Goal: Task Accomplishment & Management: Complete application form

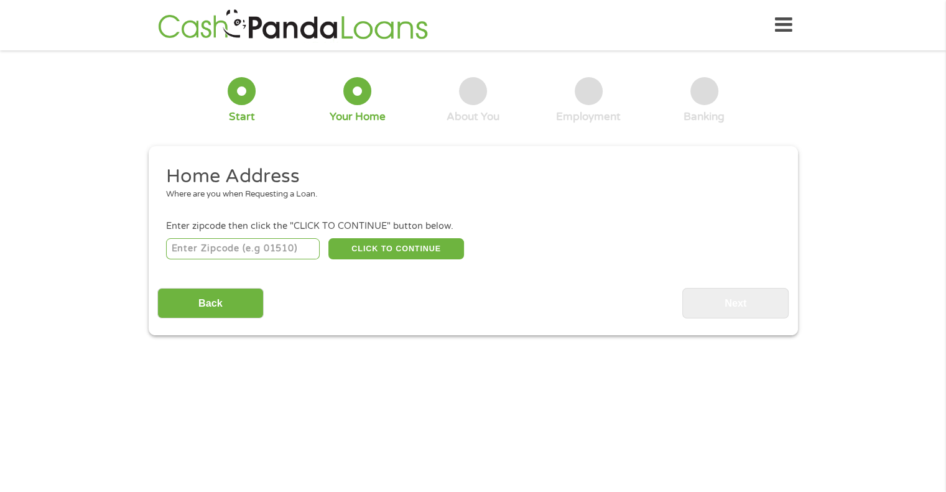
click at [277, 243] on input "number" at bounding box center [243, 248] width 154 height 21
type input "17032"
click at [452, 256] on button "CLICK TO CONTINUE" at bounding box center [396, 248] width 136 height 21
type input "17032"
type input "[GEOGRAPHIC_DATA]"
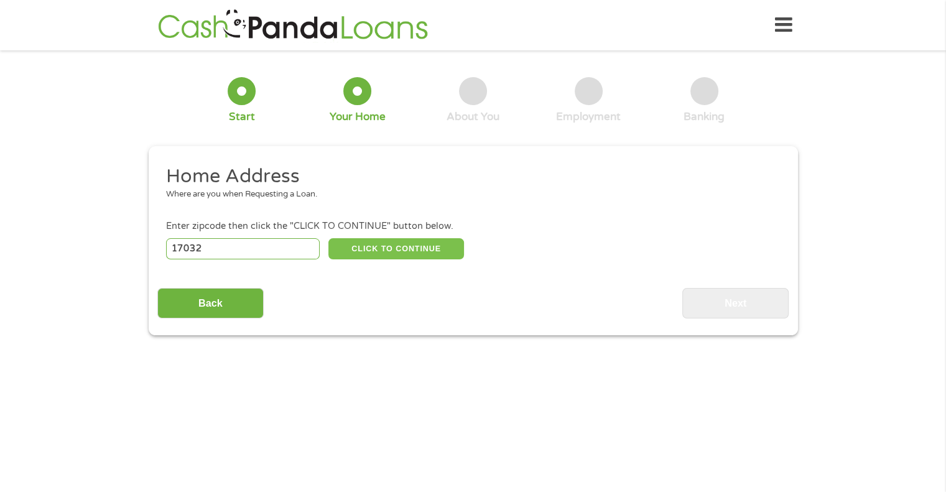
select select "[US_STATE]"
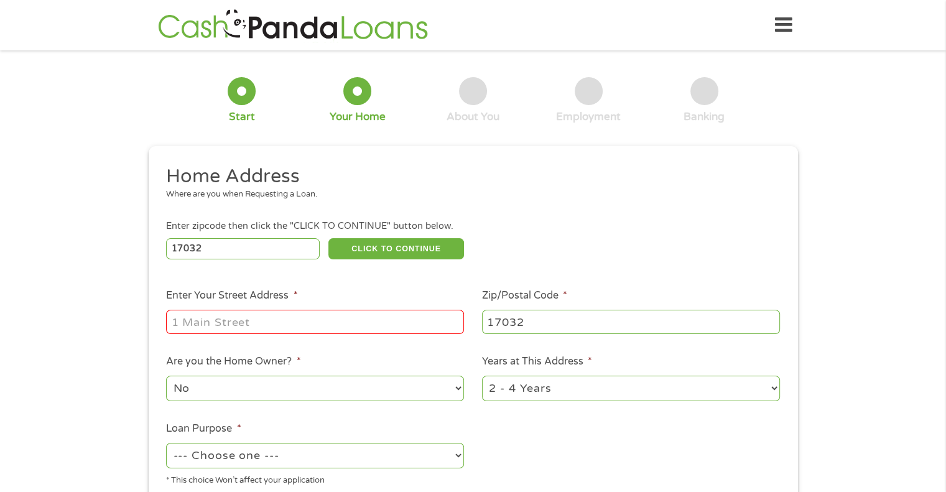
click at [409, 312] on input "Enter Your Street Address *" at bounding box center [315, 322] width 298 height 24
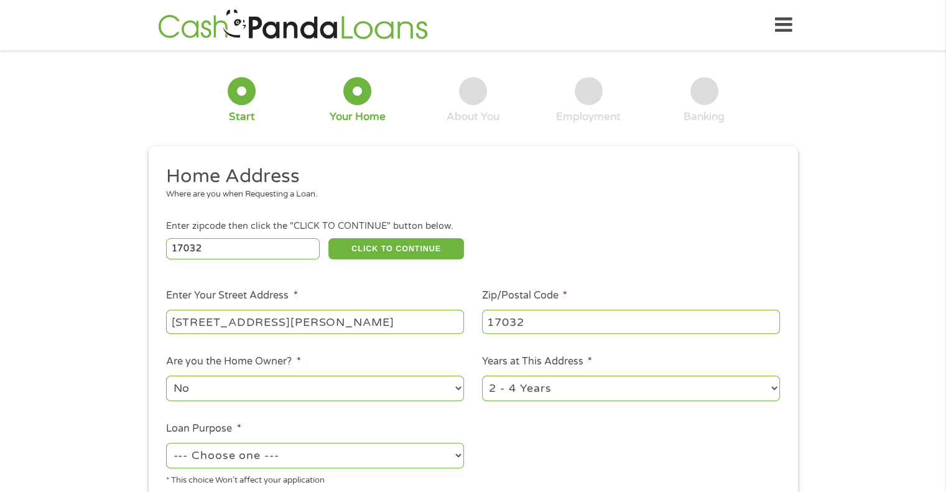
type input "[STREET_ADDRESS][PERSON_NAME]"
select select "yes"
click at [603, 377] on select "1 Year or less 1 - 2 Years 2 - 4 Years Over 4 Years" at bounding box center [631, 388] width 298 height 25
select select "60months"
click at [482, 377] on select "1 Year or less 1 - 2 Years 2 - 4 Years Over 4 Years" at bounding box center [631, 388] width 298 height 25
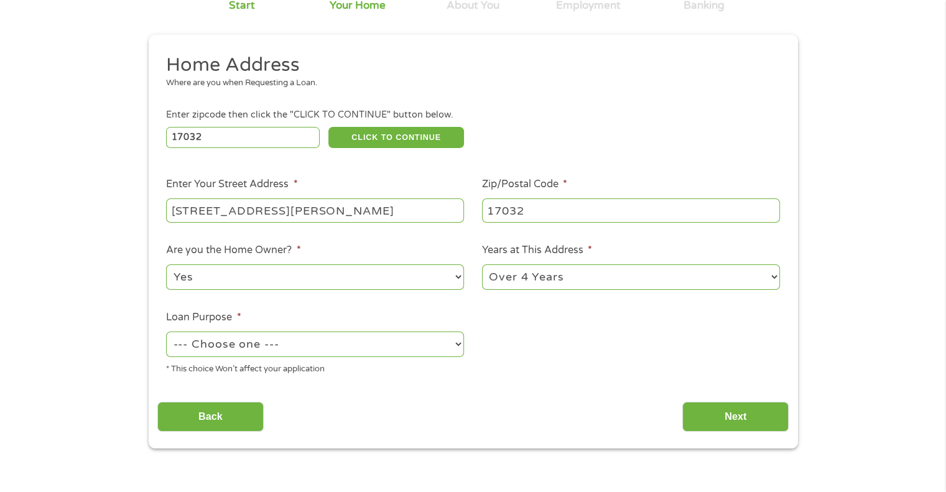
scroll to position [124, 0]
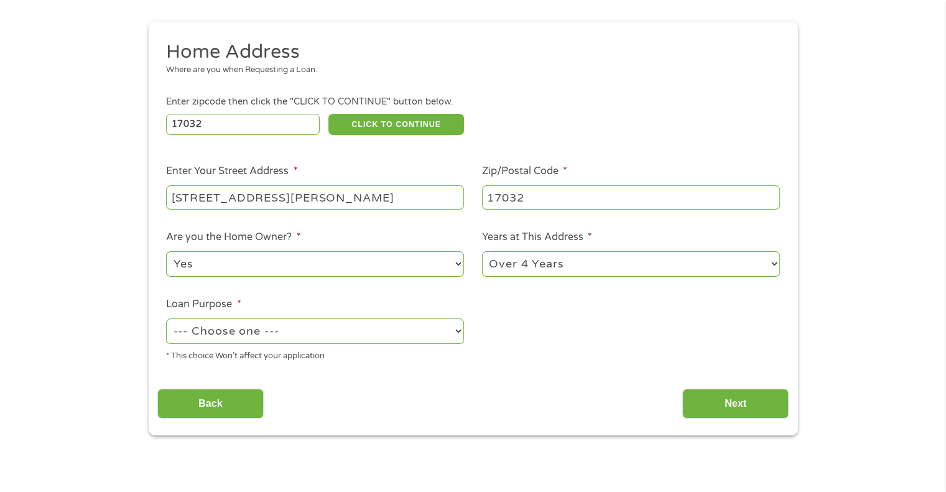
click at [388, 323] on select "--- Choose one --- Pay Bills Debt Consolidation Home Improvement Major Purchase…" at bounding box center [315, 330] width 298 height 25
select select "majorpurchase"
click at [166, 320] on select "--- Choose one --- Pay Bills Debt Consolidation Home Improvement Major Purchase…" at bounding box center [315, 330] width 298 height 25
click at [701, 405] on input "Next" at bounding box center [735, 404] width 106 height 30
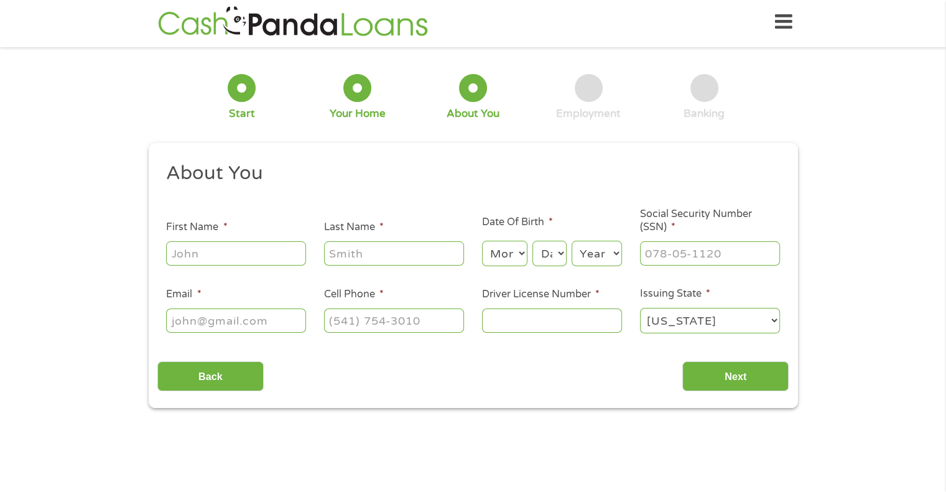
scroll to position [0, 0]
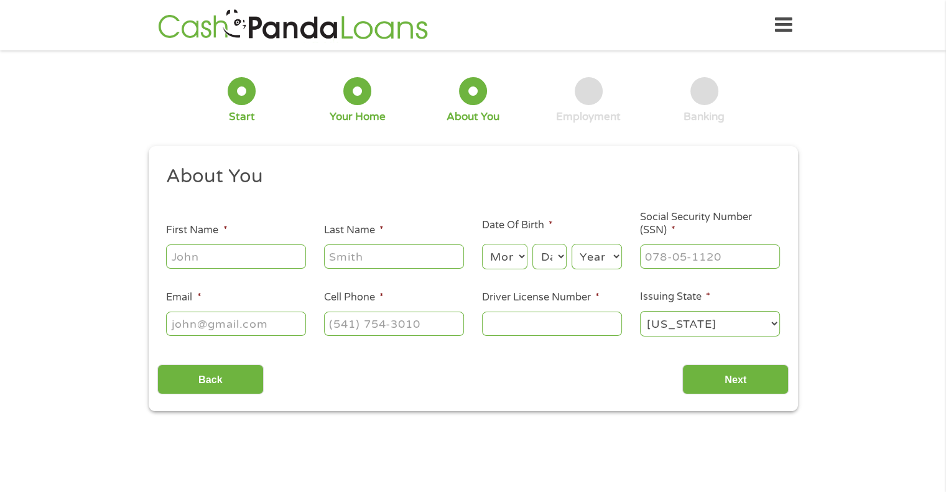
click at [253, 257] on input "First Name *" at bounding box center [236, 256] width 140 height 24
type input "[PERSON_NAME]"
click at [515, 256] on select "Month 1 2 3 4 5 6 7 8 9 10 11 12" at bounding box center [504, 256] width 45 height 25
select select "7"
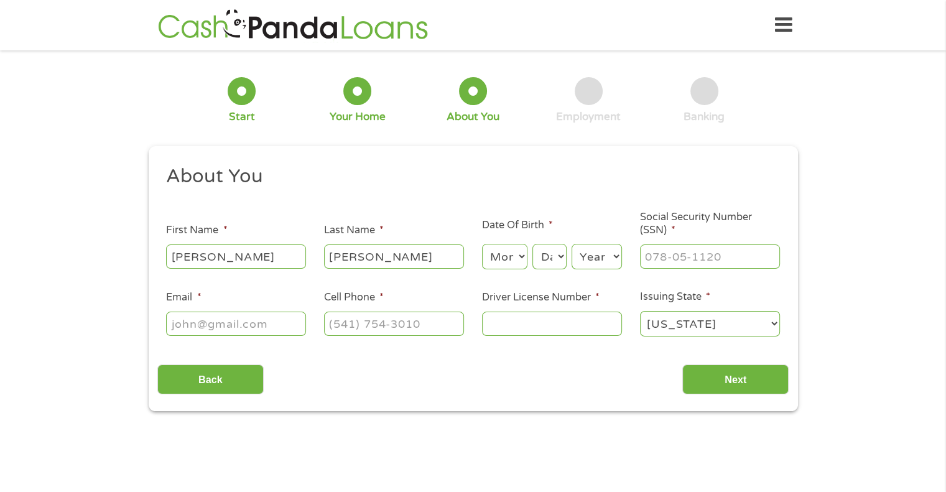
click at [482, 244] on select "Month 1 2 3 4 5 6 7 8 9 10 11 12" at bounding box center [504, 256] width 45 height 25
click at [551, 261] on select "Day 1 2 3 4 5 6 7 8 9 10 11 12 13 14 15 16 17 18 19 20 21 22 23 24 25 26 27 28 …" at bounding box center [549, 256] width 34 height 25
select select "28"
click at [532, 244] on select "Day 1 2 3 4 5 6 7 8 9 10 11 12 13 14 15 16 17 18 19 20 21 22 23 24 25 26 27 28 …" at bounding box center [549, 256] width 34 height 25
click at [582, 253] on select "Year [DATE] 2006 2005 2004 2003 2002 2001 2000 1999 1998 1997 1996 1995 1994 19…" at bounding box center [596, 256] width 50 height 25
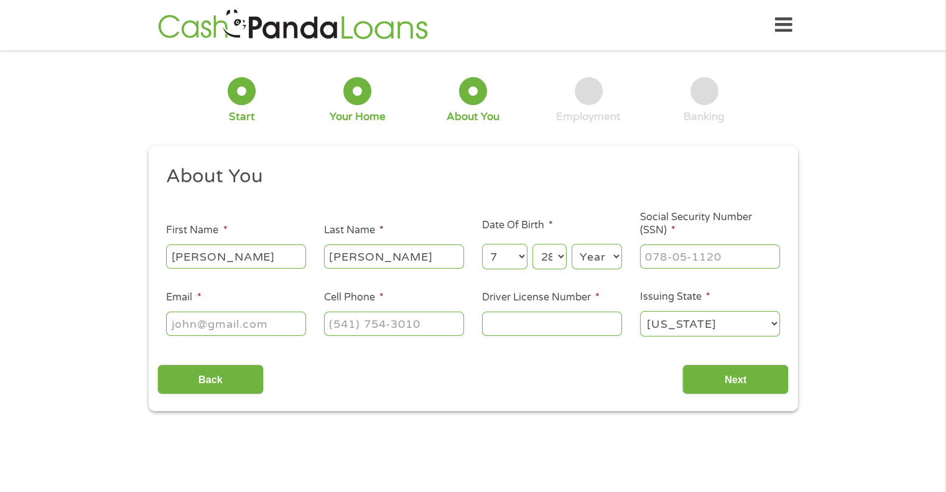
select select "1989"
click at [571, 244] on select "Year [DATE] 2006 2005 2004 2003 2002 2001 2000 1999 1998 1997 1996 1995 1994 19…" at bounding box center [596, 256] width 50 height 25
click at [691, 266] on input "___-__-____" at bounding box center [710, 256] width 140 height 24
drag, startPoint x: 759, startPoint y: 251, endPoint x: 603, endPoint y: 259, distance: 155.6
click at [603, 259] on ul "About You This field is hidden when viewing the form Title * --- Choose one ---…" at bounding box center [472, 255] width 631 height 183
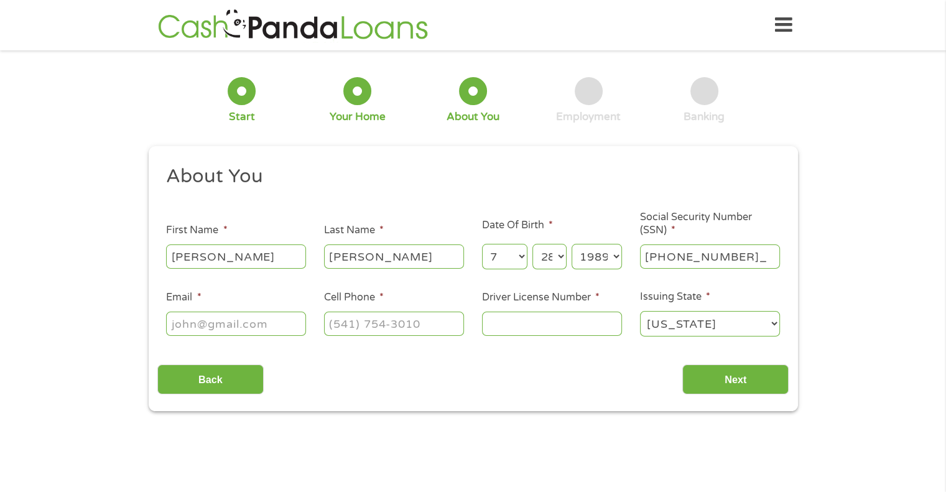
type input "202-70-7794"
click at [283, 332] on input "Email *" at bounding box center [236, 324] width 140 height 24
type input "[EMAIL_ADDRESS][DOMAIN_NAME]"
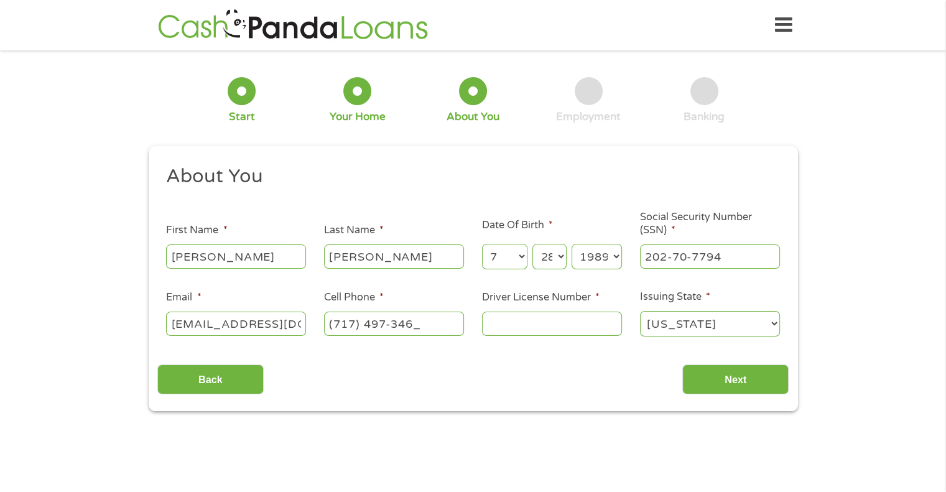
type input "[PHONE_NUMBER]"
type input "28632870"
click at [787, 383] on input "Next" at bounding box center [735, 379] width 106 height 30
click at [783, 381] on input "Next" at bounding box center [735, 379] width 106 height 30
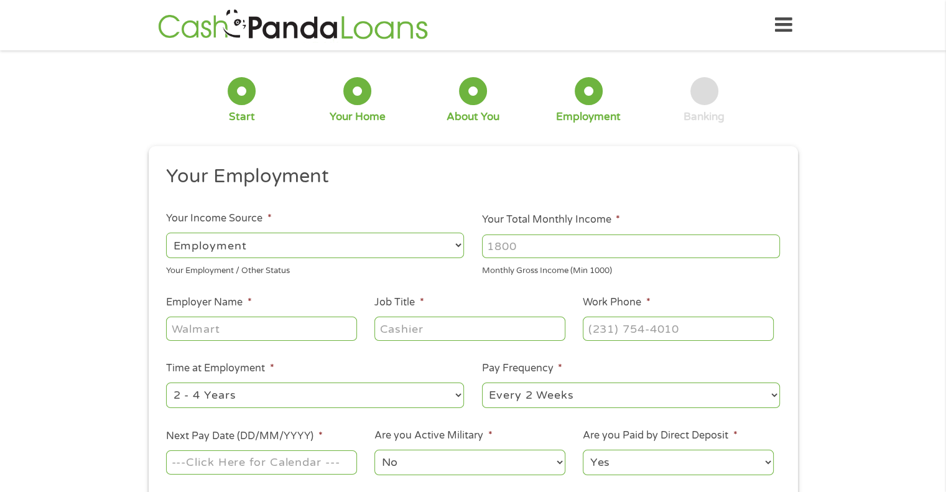
click at [552, 245] on input "Your Total Monthly Income *" at bounding box center [631, 246] width 298 height 24
type input "3112"
click at [282, 320] on input "Employer Name *" at bounding box center [261, 328] width 190 height 24
type input "Full [DEMOGRAPHIC_DATA]"
type input "Director"
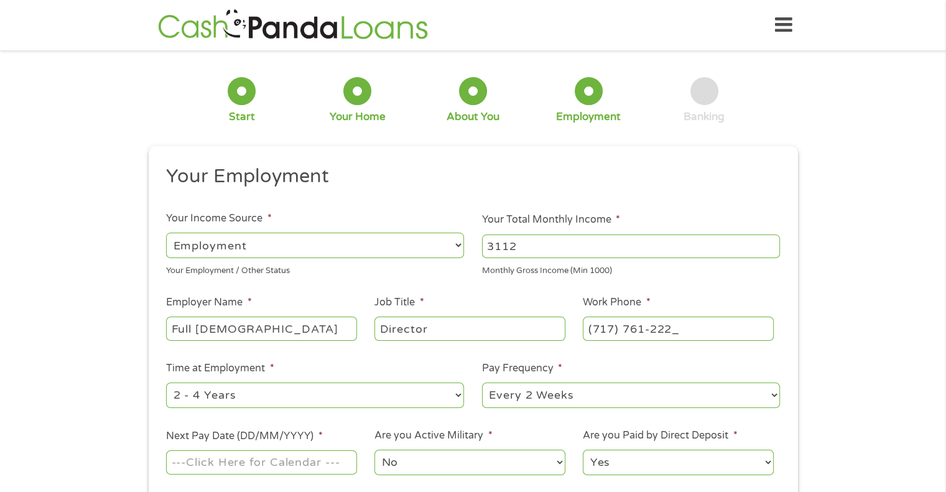
type input "[PHONE_NUMBER]"
click at [262, 407] on select "--- Choose one --- 1 Year or less 1 - 2 Years 2 - 4 Years Over 4 Years" at bounding box center [315, 394] width 298 height 25
select select "60months"
click at [166, 383] on select "--- Choose one --- 1 Year or less 1 - 2 Years 2 - 4 Years Over 4 Years" at bounding box center [315, 394] width 298 height 25
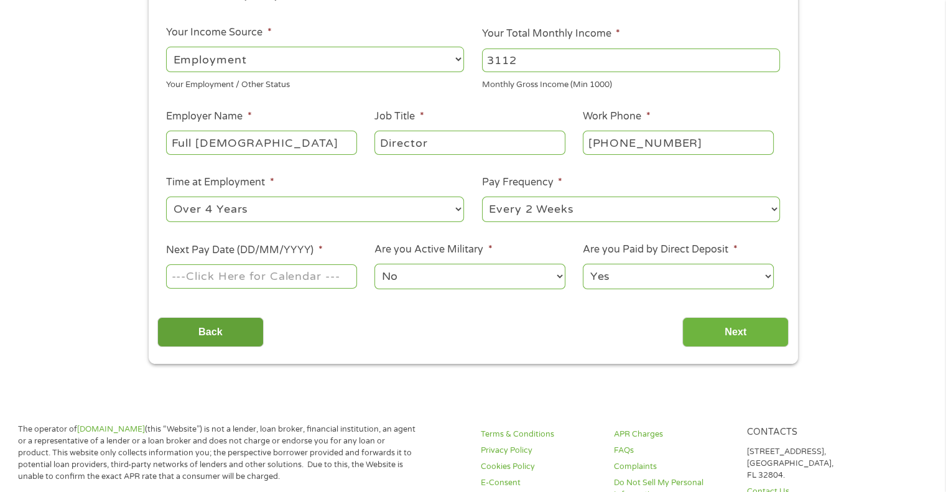
scroll to position [187, 0]
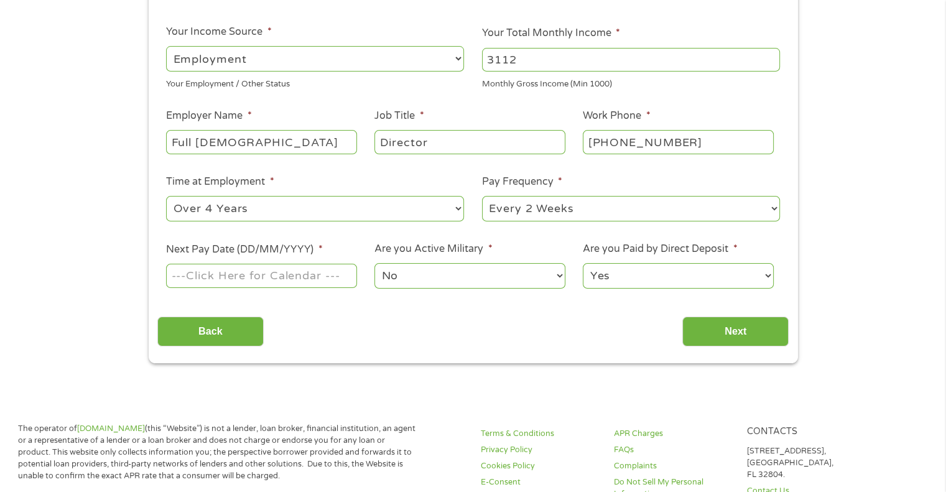
click at [198, 275] on input "Next Pay Date (DD/MM/YYYY) *" at bounding box center [261, 276] width 190 height 24
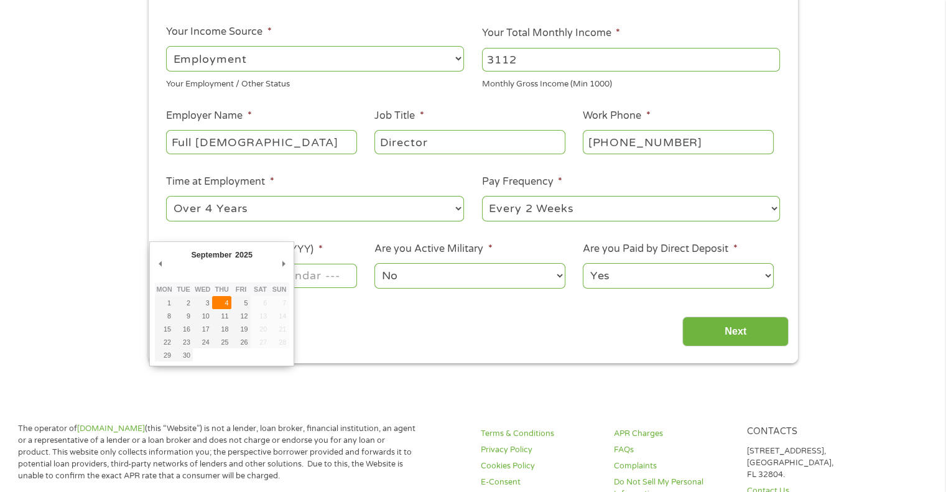
type input "[DATE]"
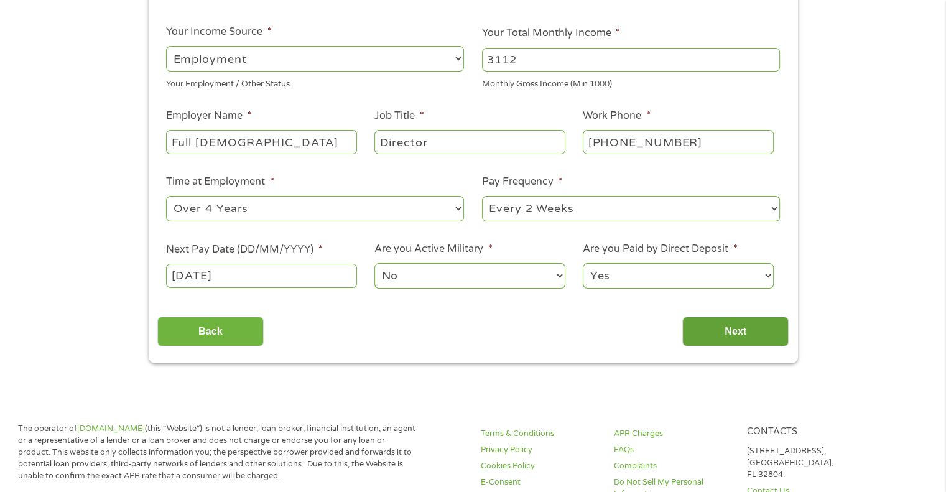
click at [714, 338] on input "Next" at bounding box center [735, 331] width 106 height 30
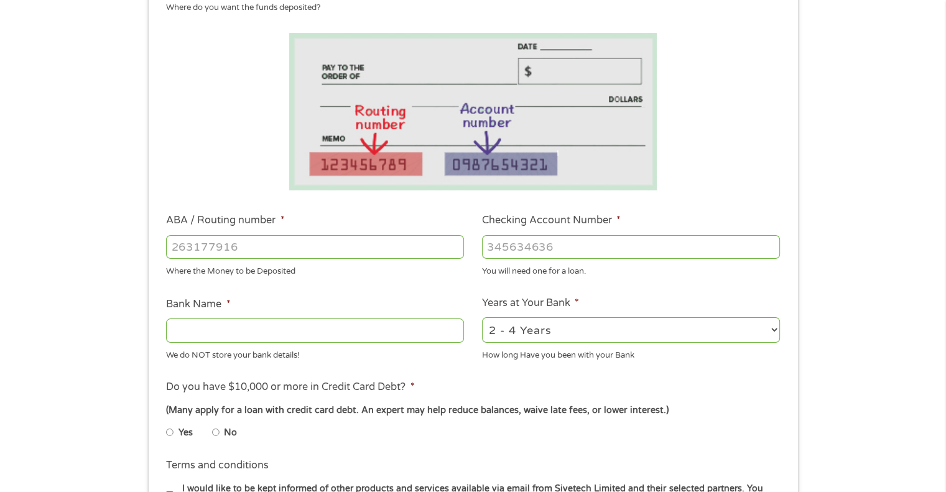
click at [336, 243] on input "ABA / Routing number *" at bounding box center [315, 247] width 298 height 24
type input "231382241"
type input "MEMBERS 1ST FCU"
type input "231382241"
type input "21800014"
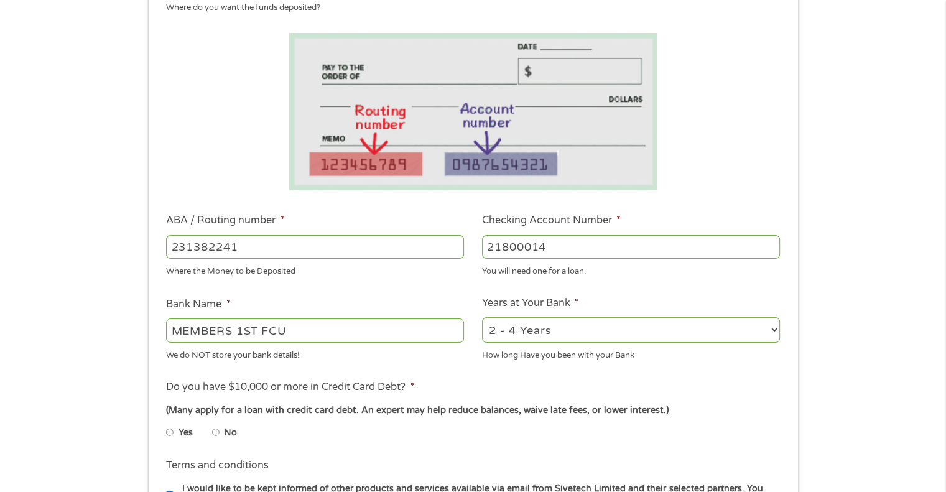
click at [218, 432] on input "No" at bounding box center [215, 432] width 7 height 20
radio input "true"
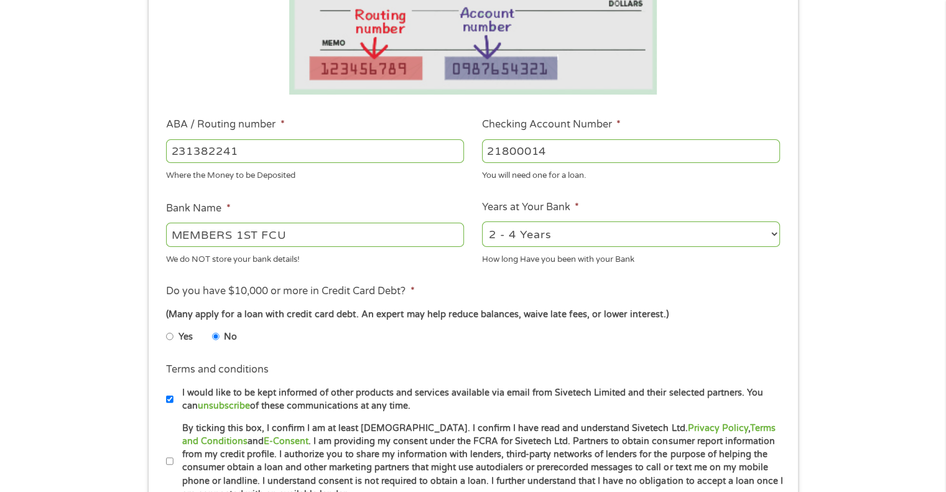
scroll to position [311, 0]
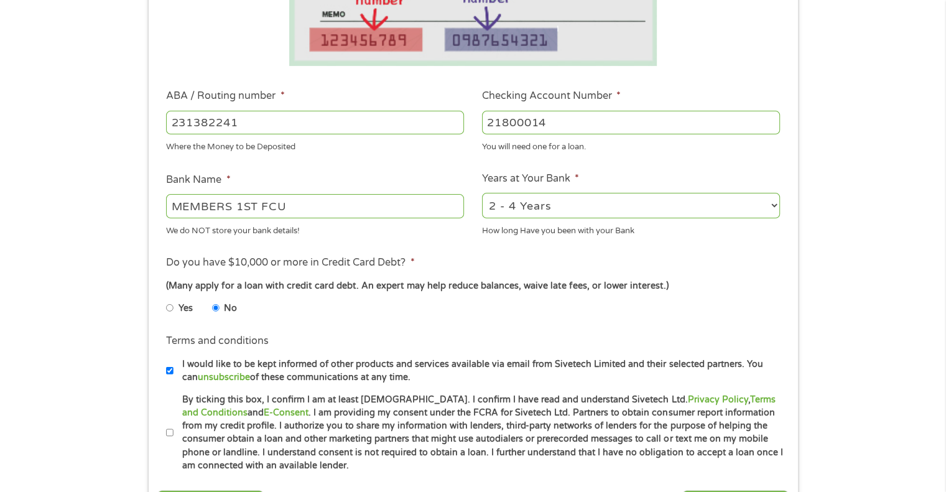
click at [170, 433] on input "By ticking this box, I confirm I am at least [DEMOGRAPHIC_DATA]. I confirm I ha…" at bounding box center [169, 433] width 7 height 20
checkbox input "true"
click at [169, 372] on input "I would like to be kept informed of other products and services available via e…" at bounding box center [169, 371] width 7 height 20
checkbox input "false"
click at [593, 126] on input "21800014" at bounding box center [631, 123] width 298 height 24
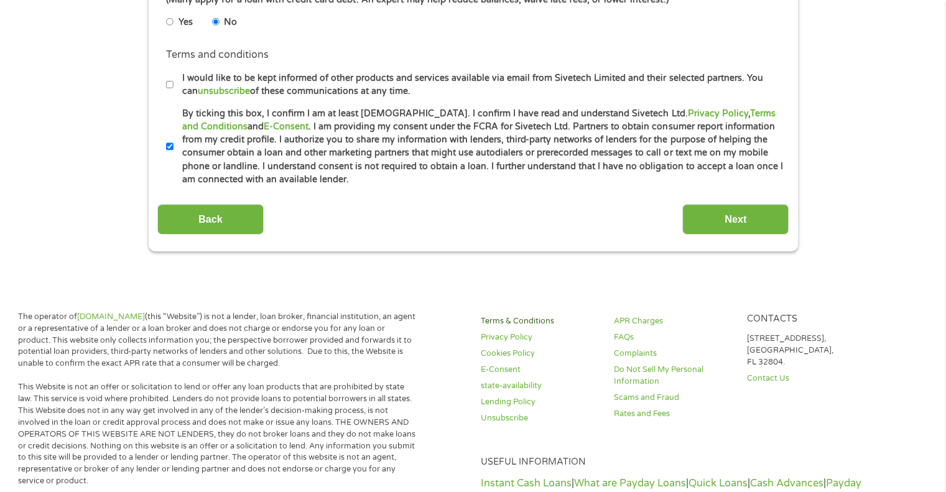
scroll to position [622, 0]
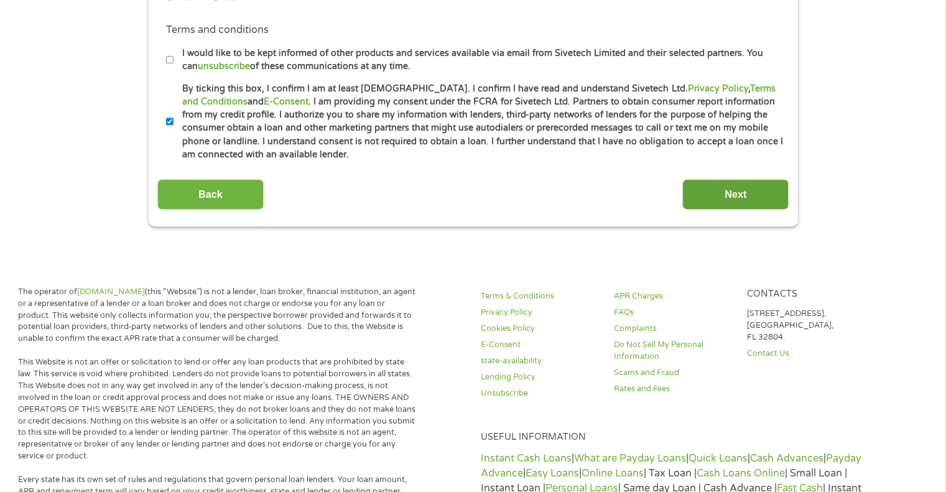
type input "21800014042046"
click at [706, 187] on input "Next" at bounding box center [735, 194] width 106 height 30
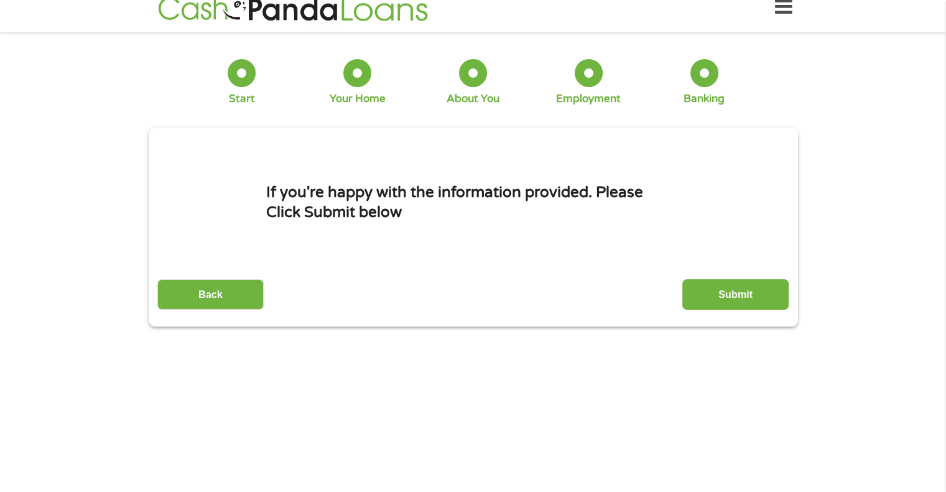
scroll to position [0, 0]
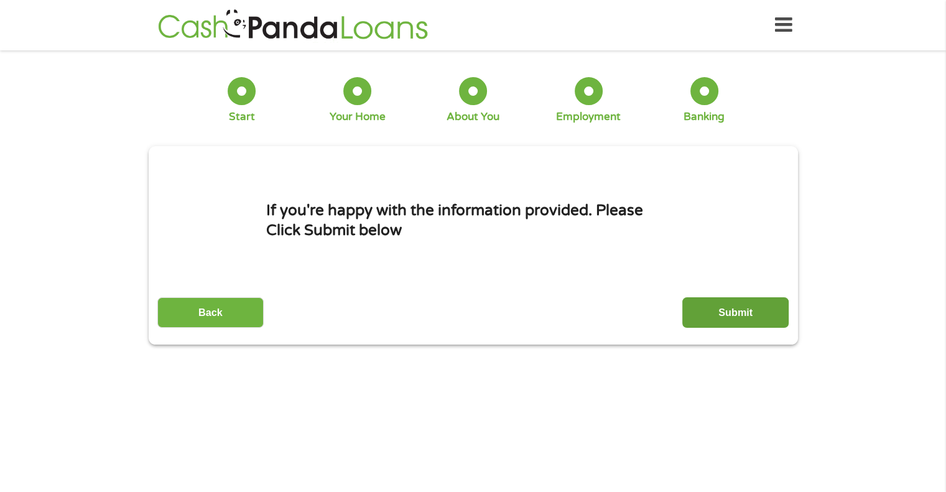
click at [722, 303] on input "Submit" at bounding box center [735, 312] width 106 height 30
